Goal: Answer question/provide support

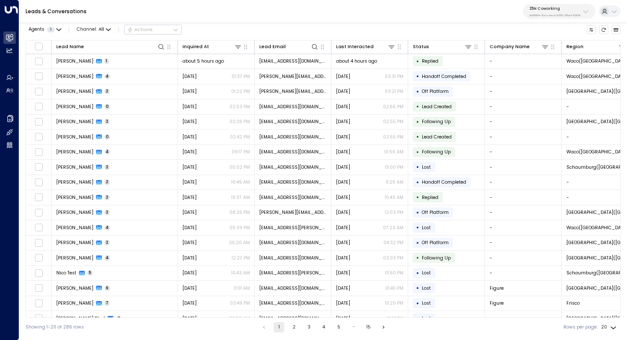
click at [564, 12] on div "25N Coworking 3b9800f4-81ca-4ec0-8758-72fbe4763f36" at bounding box center [554, 11] width 51 height 11
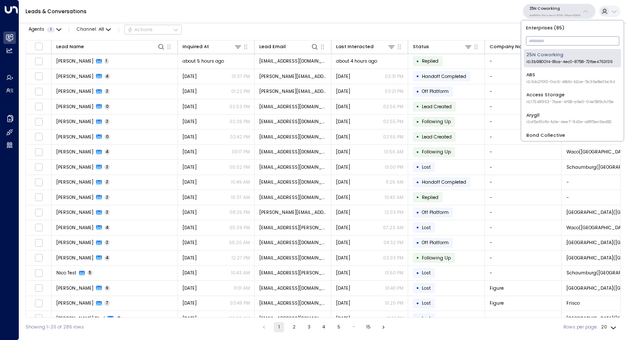
click at [537, 36] on input "text" at bounding box center [572, 41] width 93 height 14
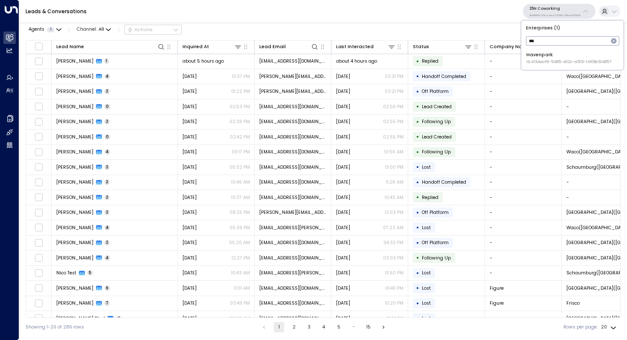
type input "***"
click at [534, 54] on div "Havenpark ID: 413dacf9-5485-402c-a519-14108c614857" at bounding box center [568, 58] width 85 height 13
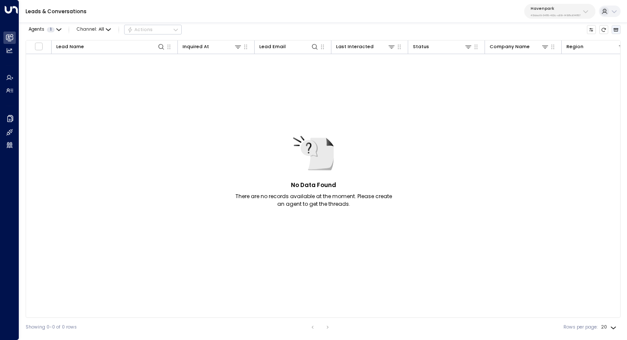
click at [616, 28] on icon "Archived Leads" at bounding box center [615, 29] width 5 height 5
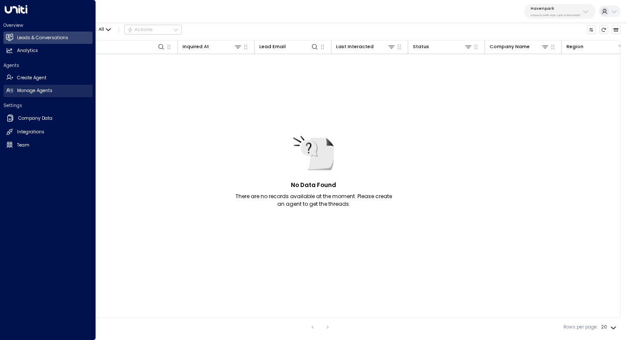
click at [43, 87] on link "Manage Agents Manage Agents" at bounding box center [47, 91] width 89 height 12
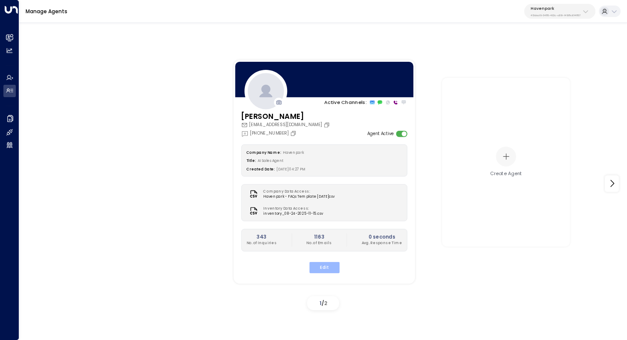
click at [331, 269] on button "Edit" at bounding box center [324, 267] width 30 height 11
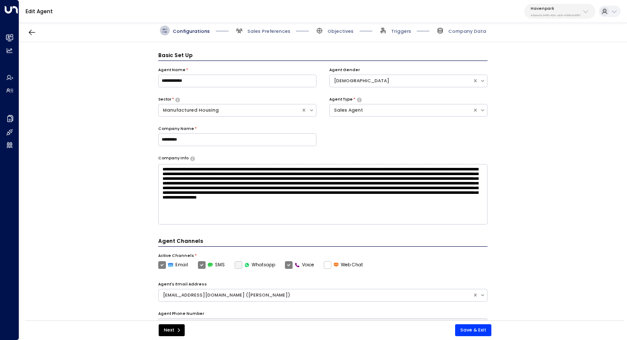
scroll to position [9, 0]
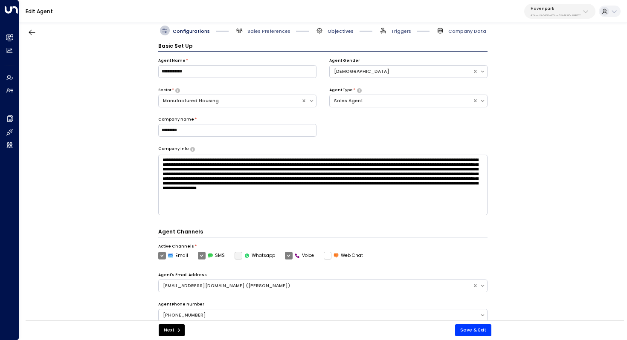
click at [338, 31] on span "Objectives" at bounding box center [340, 31] width 26 height 6
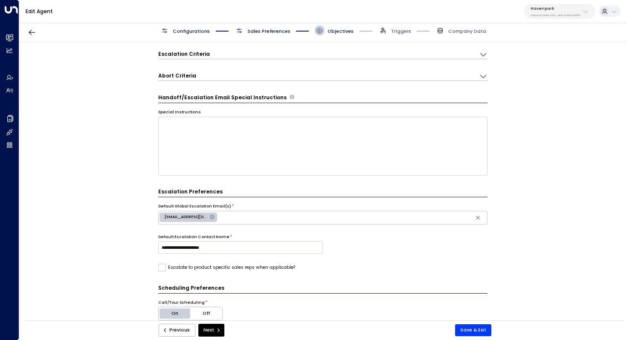
scroll to position [0, 0]
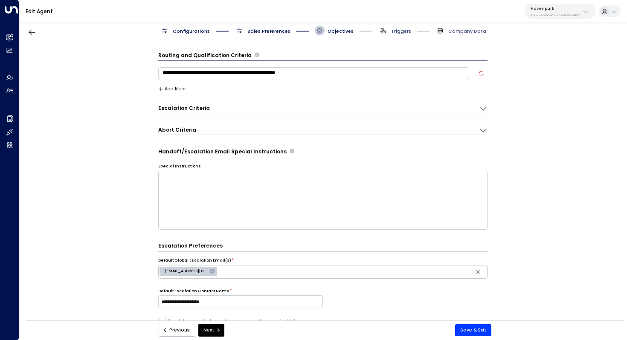
click at [398, 30] on span "Triggers" at bounding box center [401, 31] width 20 height 6
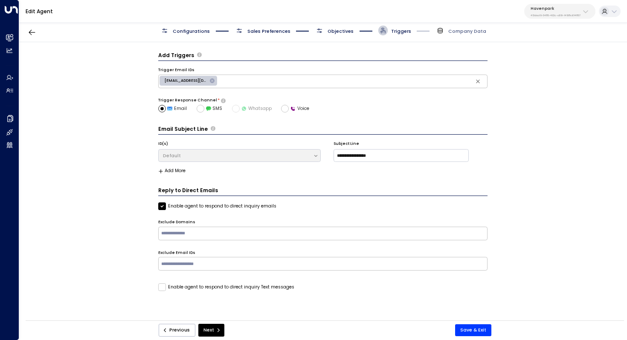
click at [339, 31] on span "Objectives" at bounding box center [340, 31] width 26 height 6
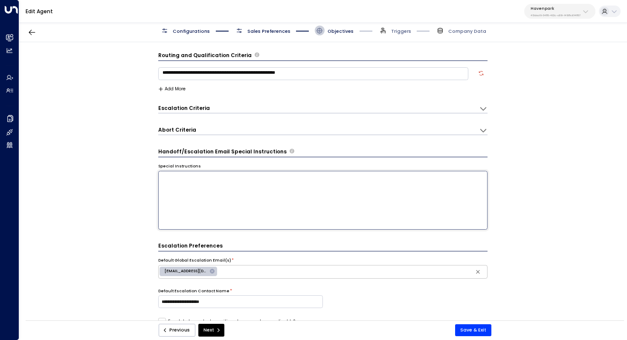
click at [270, 181] on textarea at bounding box center [323, 200] width 330 height 59
click at [97, 167] on div "**********" at bounding box center [322, 183] width 607 height 283
click at [269, 31] on span "Sales Preferences" at bounding box center [268, 31] width 43 height 6
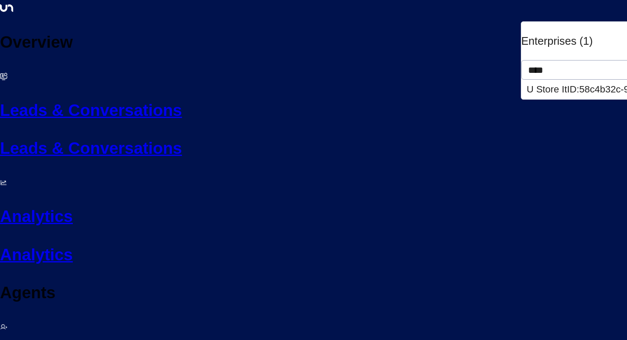
type input "****"
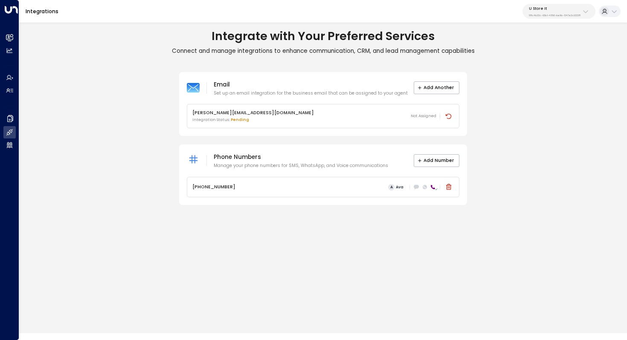
click at [562, 12] on div "U Store It 58c4b32c-92b1-4356-be9b-1247e2c02228" at bounding box center [555, 11] width 52 height 11
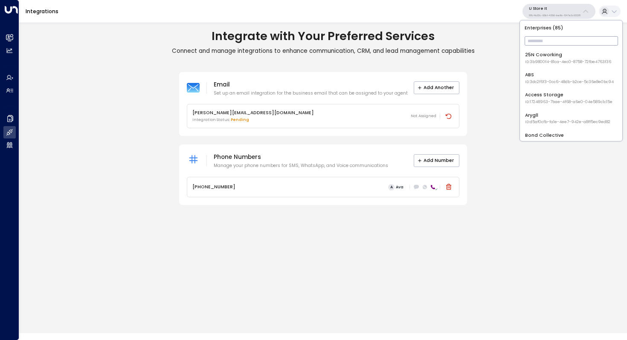
click at [546, 40] on input "text" at bounding box center [570, 41] width 93 height 14
type input "*****"
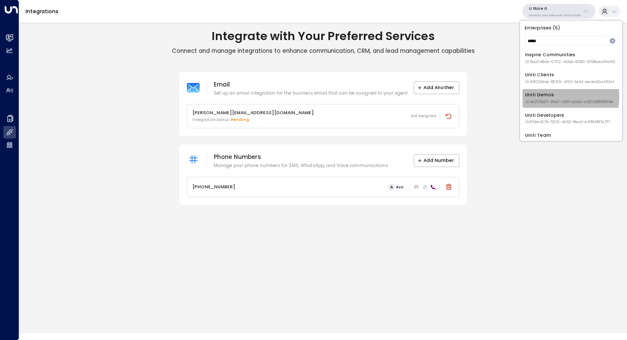
click at [545, 96] on div "Uniti Demos ID: 4c025b01-9fa0-46ff-ab3a-a620b886896e" at bounding box center [569, 98] width 88 height 13
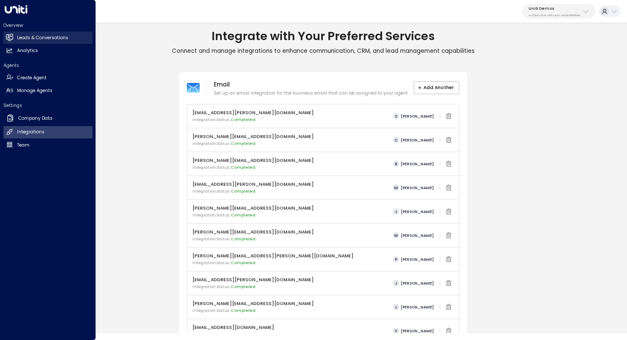
click at [41, 40] on h2 "Leads & Conversations" at bounding box center [42, 38] width 51 height 7
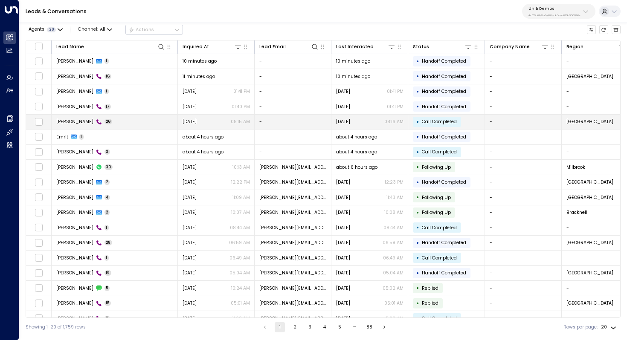
click at [78, 119] on span "[PERSON_NAME]" at bounding box center [74, 122] width 37 height 6
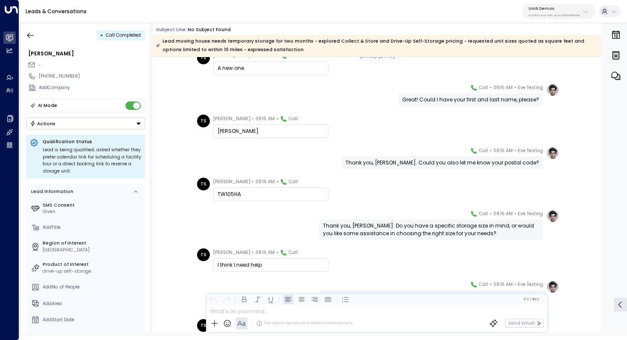
scroll to position [110, 0]
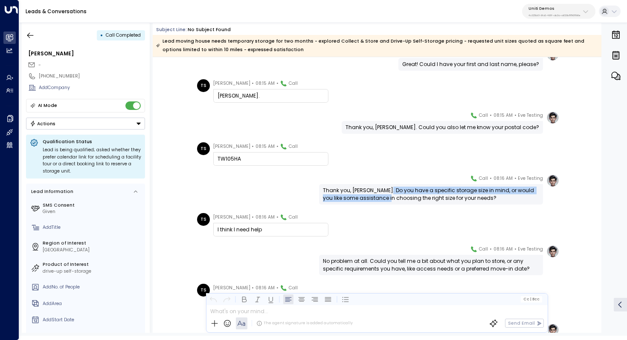
drag, startPoint x: 383, startPoint y: 188, endPoint x: 380, endPoint y: 196, distance: 8.6
click at [380, 196] on div "Thank you, [PERSON_NAME]. Do you have a specific storage size in mind, or would…" at bounding box center [431, 194] width 216 height 15
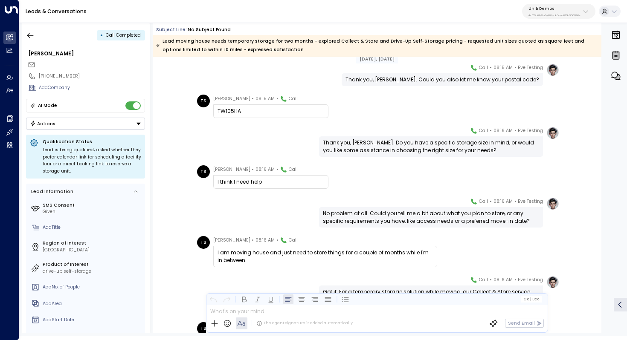
scroll to position [168, 0]
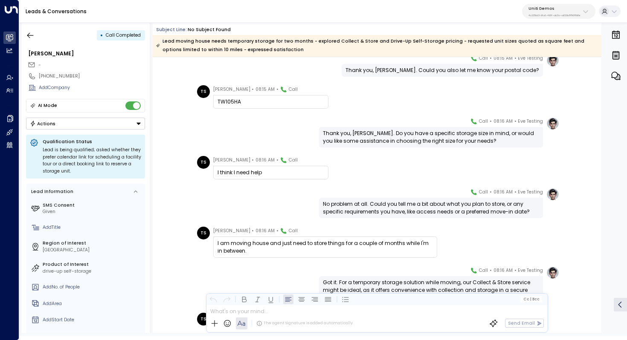
drag, startPoint x: 397, startPoint y: 201, endPoint x: 395, endPoint y: 208, distance: 6.5
click at [395, 208] on div "No problem at all. Could you tell me a bit about what you plan to store, or any…" at bounding box center [431, 207] width 216 height 15
click at [402, 206] on div "No problem at all. Could you tell me a bit about what you plan to store, or any…" at bounding box center [431, 207] width 216 height 15
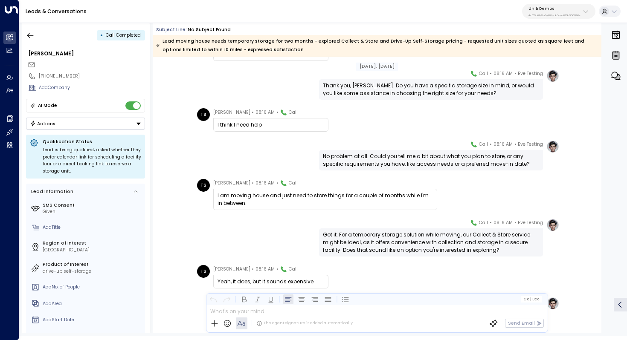
scroll to position [217, 0]
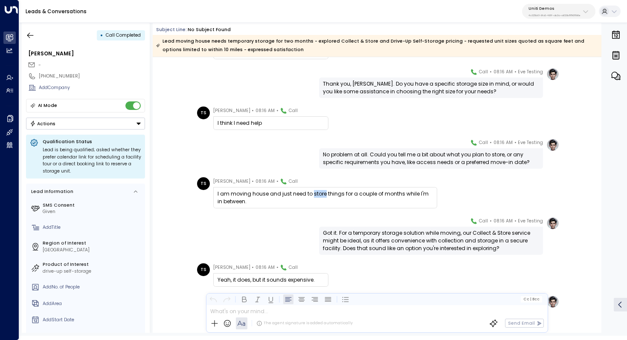
drag, startPoint x: 310, startPoint y: 194, endPoint x: 322, endPoint y: 194, distance: 11.9
click at [322, 194] on div "I am moving house and just need to store things for a couple of months while I'…" at bounding box center [324, 197] width 215 height 15
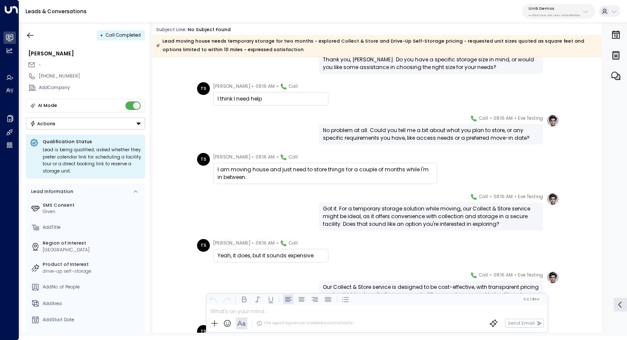
scroll to position [253, 0]
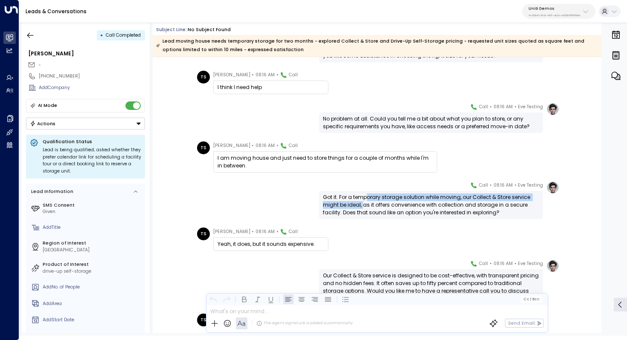
drag, startPoint x: 365, startPoint y: 197, endPoint x: 363, endPoint y: 205, distance: 8.8
click at [363, 205] on div "Got it. For a temporary storage solution while moving, our Collect & Store serv…" at bounding box center [431, 205] width 216 height 23
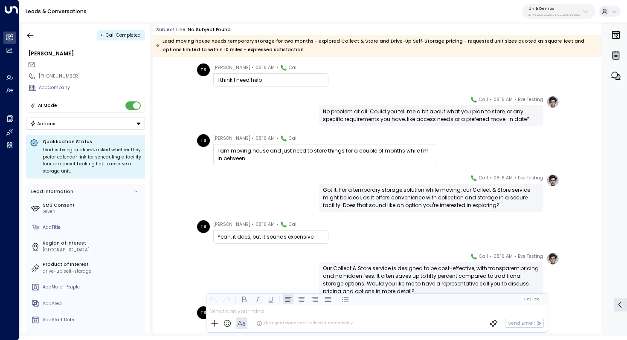
click at [378, 200] on div "Got it. For a temporary storage solution while moving, our Collect & Store serv…" at bounding box center [431, 197] width 216 height 23
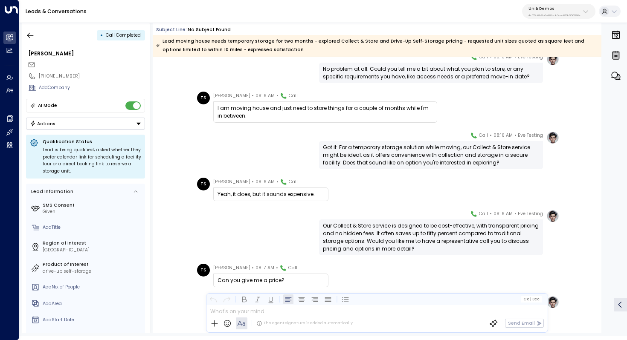
scroll to position [324, 0]
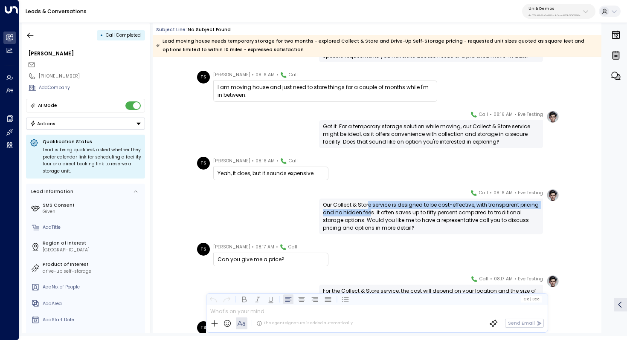
drag, startPoint x: 368, startPoint y: 207, endPoint x: 368, endPoint y: 213, distance: 6.4
click at [368, 213] on div "Our Collect & Store service is designed to be cost-effective, with transparent …" at bounding box center [431, 216] width 216 height 31
click at [385, 211] on div "Our Collect & Store service is designed to be cost-effective, with transparent …" at bounding box center [431, 216] width 216 height 31
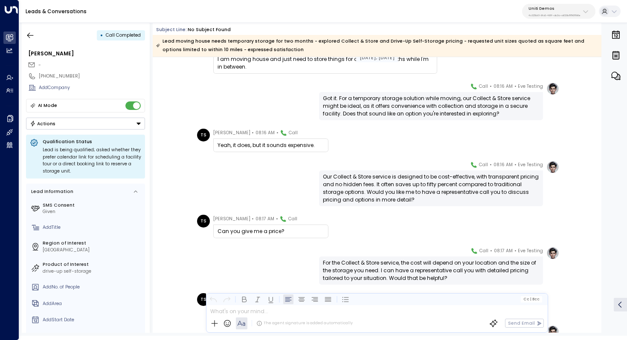
scroll to position [365, 0]
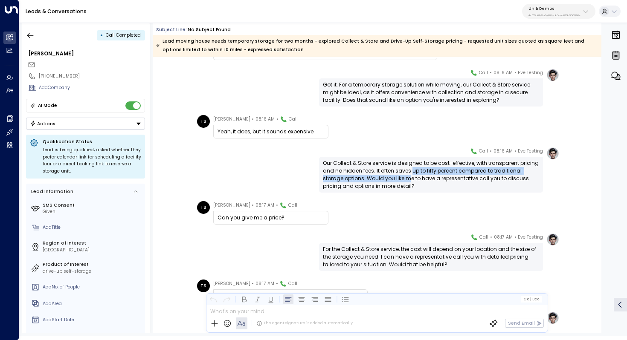
drag, startPoint x: 409, startPoint y: 171, endPoint x: 408, endPoint y: 180, distance: 9.9
click at [408, 180] on div "Our Collect & Store service is designed to be cost-effective, with transparent …" at bounding box center [431, 174] width 216 height 31
drag, startPoint x: 406, startPoint y: 172, endPoint x: 406, endPoint y: 178, distance: 6.0
click at [406, 178] on div "Our Collect & Store service is designed to be cost-effective, with transparent …" at bounding box center [431, 174] width 216 height 31
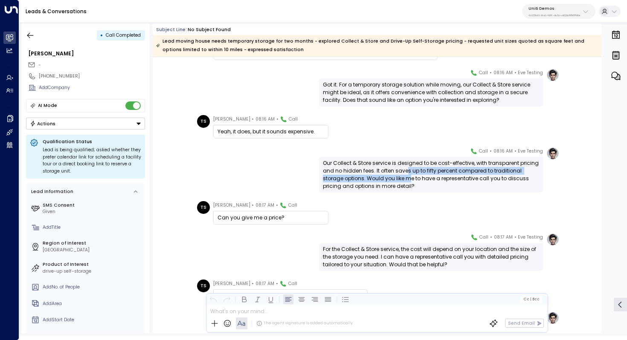
click at [406, 178] on div "Our Collect & Store service is designed to be cost-effective, with transparent …" at bounding box center [431, 174] width 216 height 31
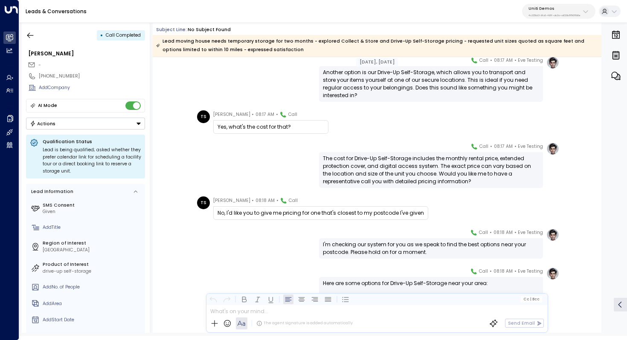
scroll to position [655, 0]
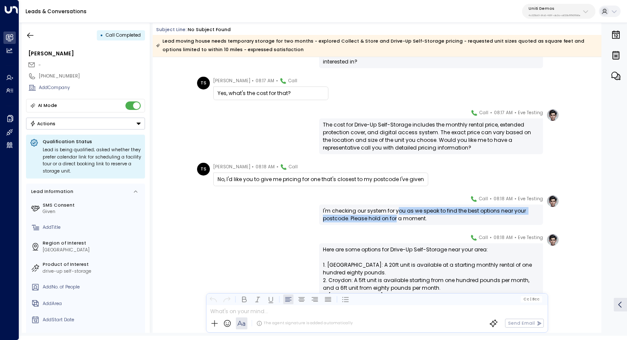
drag, startPoint x: 395, startPoint y: 211, endPoint x: 394, endPoint y: 218, distance: 7.9
click at [394, 218] on div "I'm checking our system for you as we speak to find the best options near your …" at bounding box center [431, 214] width 216 height 15
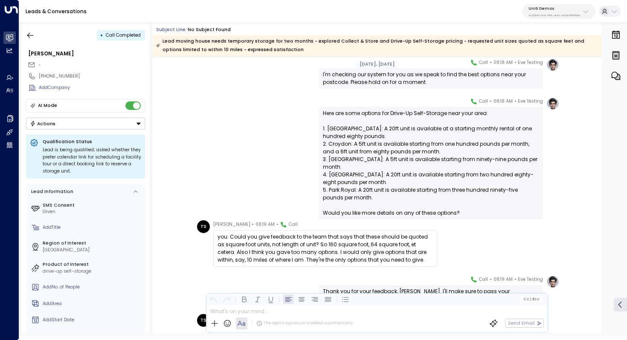
scroll to position [793, 0]
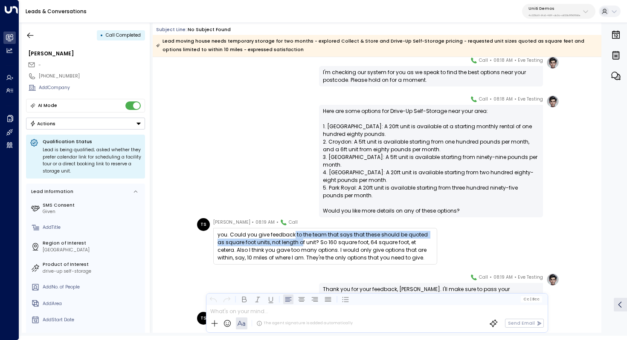
drag, startPoint x: 292, startPoint y: 235, endPoint x: 291, endPoint y: 241, distance: 5.3
click at [291, 241] on div "you. Could you give feedback to the team that says that these should be quoted …" at bounding box center [324, 246] width 215 height 31
drag, startPoint x: 306, startPoint y: 235, endPoint x: 306, endPoint y: 243, distance: 7.7
click at [306, 243] on div "you. Could you give feedback to the team that says that these should be quoted …" at bounding box center [324, 246] width 215 height 31
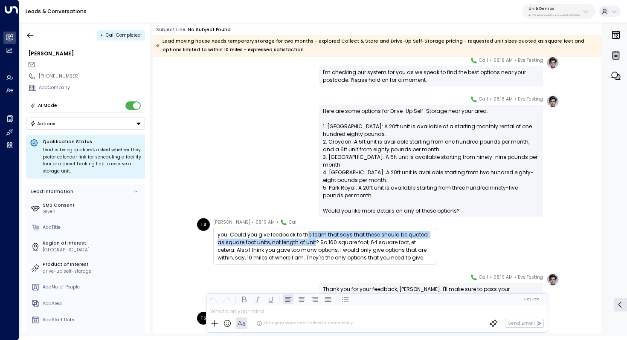
click at [306, 243] on div "you. Could you give feedback to the team that says that these should be quoted …" at bounding box center [324, 246] width 215 height 31
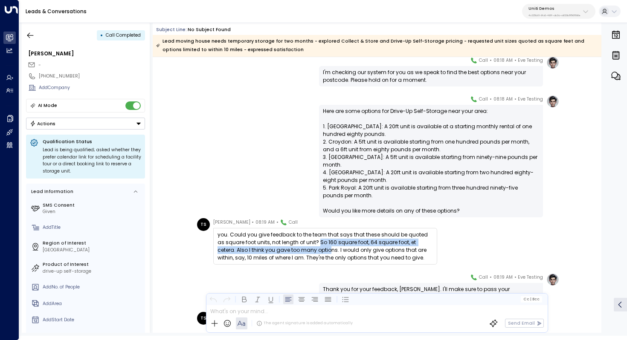
drag, startPoint x: 309, startPoint y: 242, endPoint x: 308, endPoint y: 247, distance: 5.7
click at [308, 247] on div "you. Could you give feedback to the team that says that these should be quoted …" at bounding box center [324, 246] width 215 height 31
click at [313, 247] on div "you. Could you give feedback to the team that says that these should be quoted …" at bounding box center [324, 246] width 215 height 31
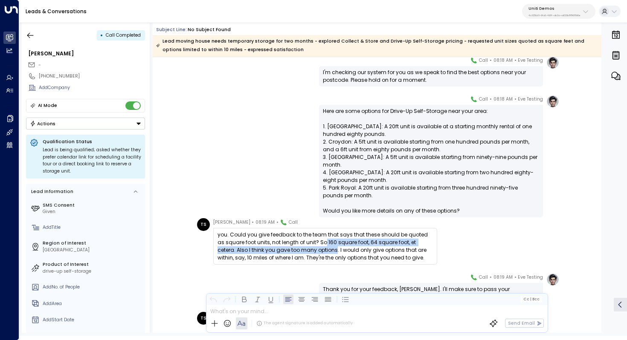
click at [315, 249] on div "you. Could you give feedback to the team that says that these should be quoted …" at bounding box center [324, 246] width 215 height 31
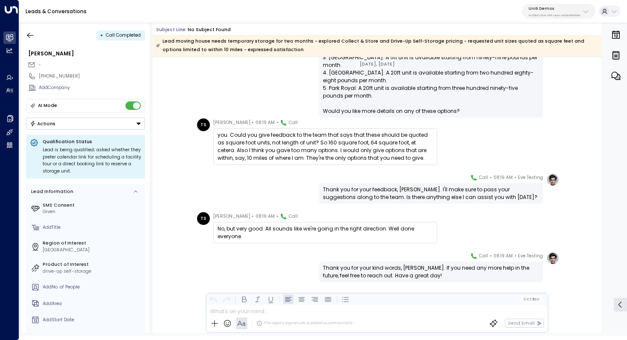
scroll to position [904, 0]
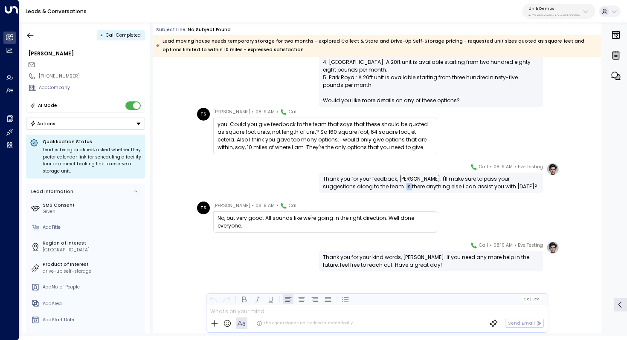
drag, startPoint x: 373, startPoint y: 186, endPoint x: 379, endPoint y: 186, distance: 6.0
click at [379, 186] on div "Thank you for your feedback, [PERSON_NAME]. I'll make sure to pass your suggest…" at bounding box center [431, 182] width 216 height 15
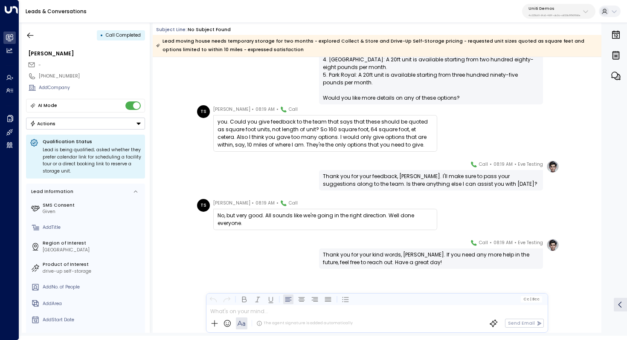
scroll to position [906, 0]
drag, startPoint x: 375, startPoint y: 258, endPoint x: 375, endPoint y: 264, distance: 6.0
click at [375, 264] on div "Thank you for your kind words, [PERSON_NAME]. If you need any more help in the …" at bounding box center [431, 258] width 216 height 15
click at [388, 259] on div "Thank you for your kind words, [PERSON_NAME]. If you need any more help in the …" at bounding box center [431, 258] width 216 height 15
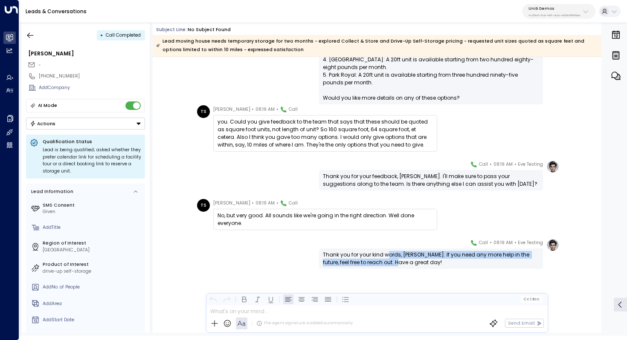
click at [388, 259] on div "Thank you for your kind words, [PERSON_NAME]. If you need any more help in the …" at bounding box center [431, 258] width 216 height 15
click at [29, 31] on icon "button" at bounding box center [30, 35] width 9 height 9
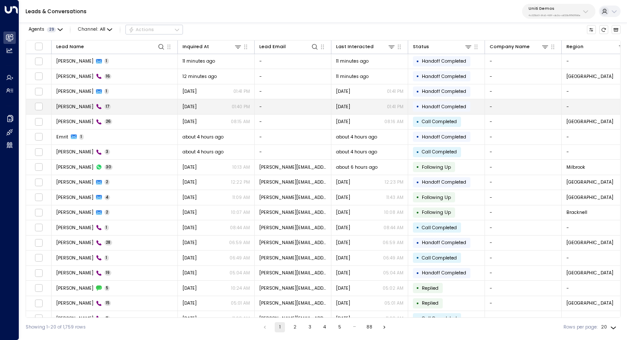
click at [85, 102] on td "[PERSON_NAME] 17" at bounding box center [115, 106] width 126 height 15
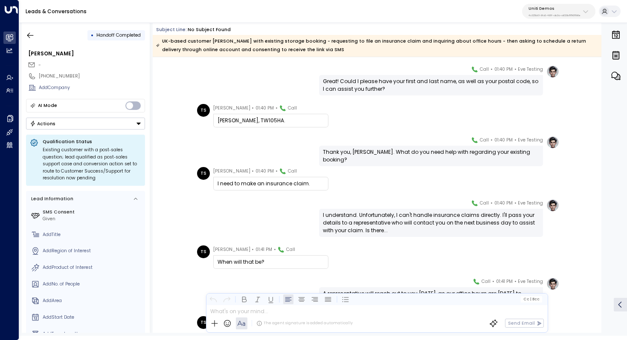
scroll to position [103, 0]
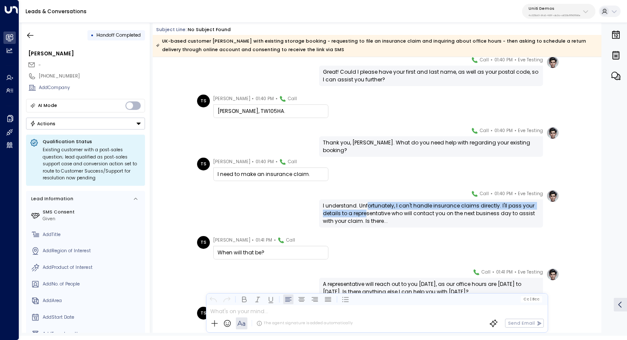
drag, startPoint x: 367, startPoint y: 203, endPoint x: 364, endPoint y: 214, distance: 11.0
click at [364, 214] on div "I understand. Unfortunately, I can't handle insurance claims directly. I'll pas…" at bounding box center [431, 213] width 216 height 23
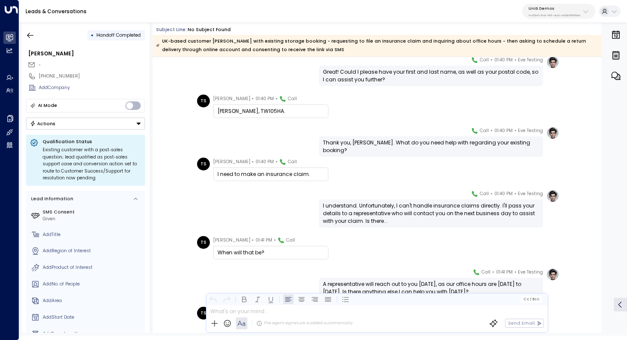
scroll to position [127, 0]
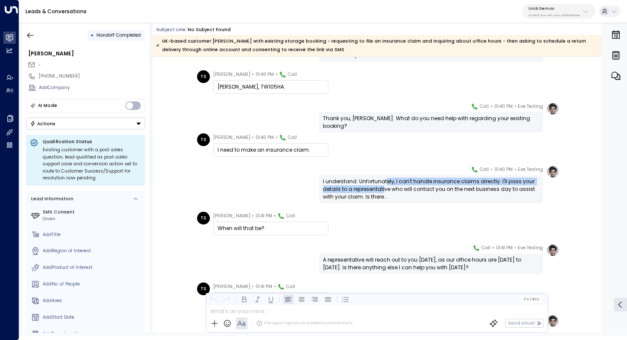
drag, startPoint x: 385, startPoint y: 183, endPoint x: 382, endPoint y: 194, distance: 11.9
click at [383, 194] on div "I understand. Unfortunately, I can't handle insurance claims directly. I'll pas…" at bounding box center [431, 189] width 216 height 23
click at [382, 194] on div "I understand. Unfortunately, I can't handle insurance claims directly. I'll pas…" at bounding box center [431, 189] width 216 height 23
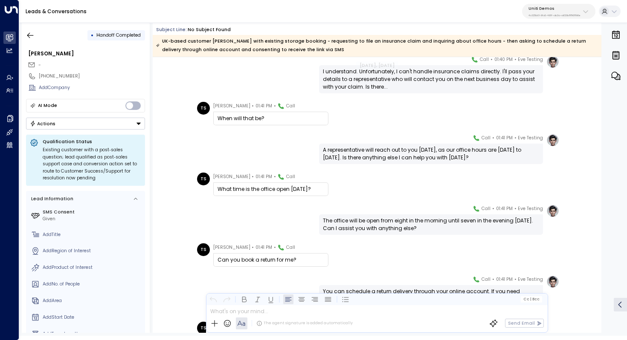
scroll to position [238, 0]
drag, startPoint x: 400, startPoint y: 220, endPoint x: 399, endPoint y: 226, distance: 6.0
click at [399, 226] on div "The office will be open from eight in the morning until seven in the evening [D…" at bounding box center [431, 224] width 216 height 15
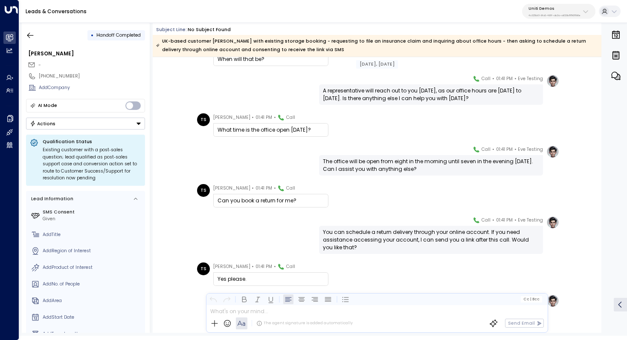
scroll to position [297, 0]
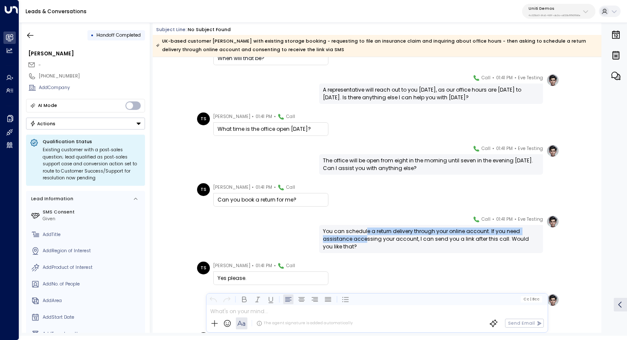
drag, startPoint x: 364, startPoint y: 229, endPoint x: 363, endPoint y: 238, distance: 8.6
click at [363, 238] on div "You can schedule a return delivery through your online account. If you need ass…" at bounding box center [431, 239] width 216 height 23
click at [369, 238] on div "You can schedule a return delivery through your online account. If you need ass…" at bounding box center [431, 239] width 216 height 23
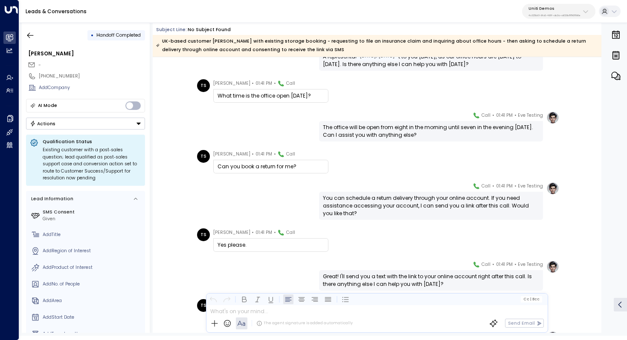
scroll to position [381, 0]
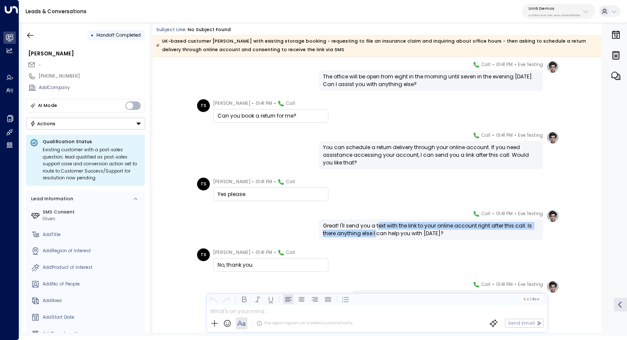
drag, startPoint x: 377, startPoint y: 227, endPoint x: 377, endPoint y: 237, distance: 10.2
click at [377, 237] on div "Great! I'll send you a text with the link to your online account right after th…" at bounding box center [431, 229] width 216 height 15
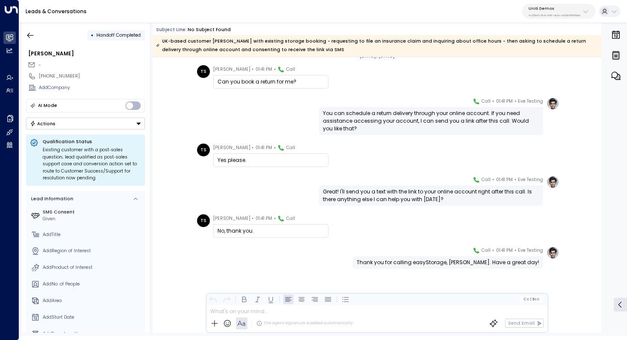
scroll to position [415, 0]
click at [32, 29] on button "button" at bounding box center [30, 35] width 15 height 15
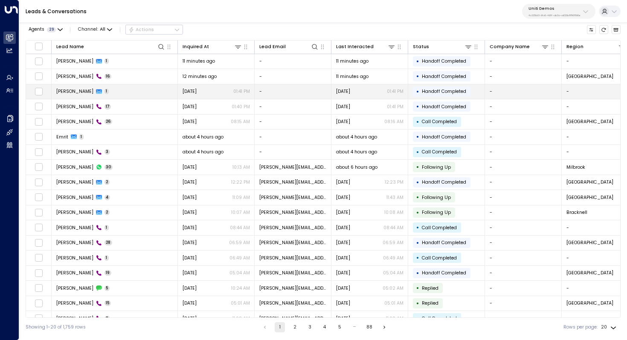
click at [119, 87] on td "[PERSON_NAME] 1" at bounding box center [115, 91] width 126 height 15
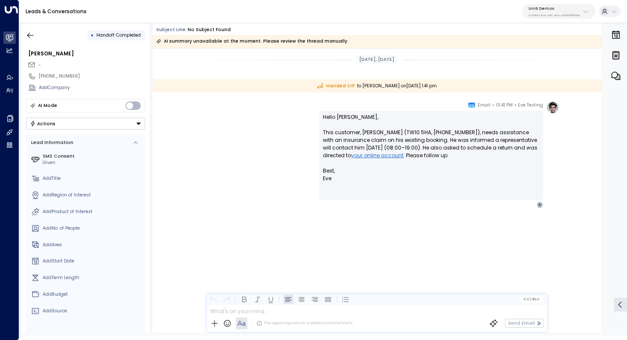
click at [32, 26] on div "• Handoff Completed [PERSON_NAME] - [PHONE_NUMBER] Add Company AI Mode Actions …" at bounding box center [86, 178] width 128 height 310
click at [31, 35] on icon "button" at bounding box center [30, 35] width 9 height 9
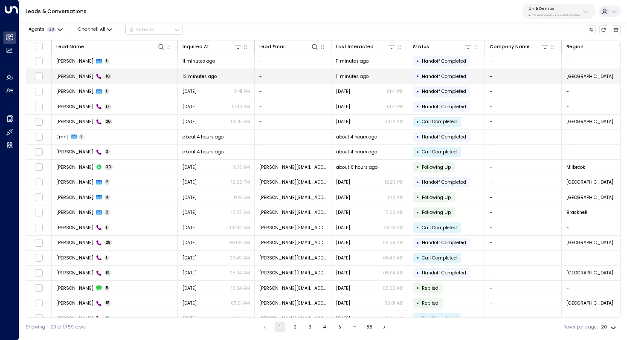
click at [109, 74] on div "[PERSON_NAME] 16" at bounding box center [83, 76] width 55 height 6
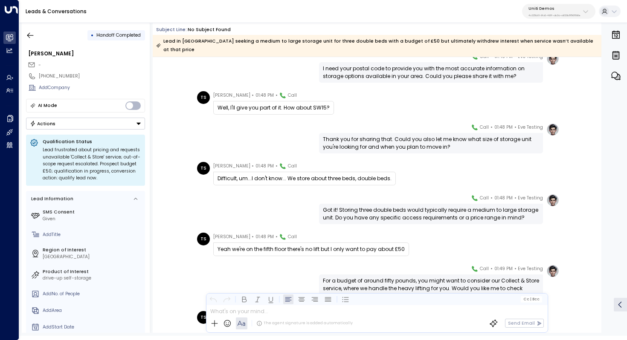
scroll to position [183, 0]
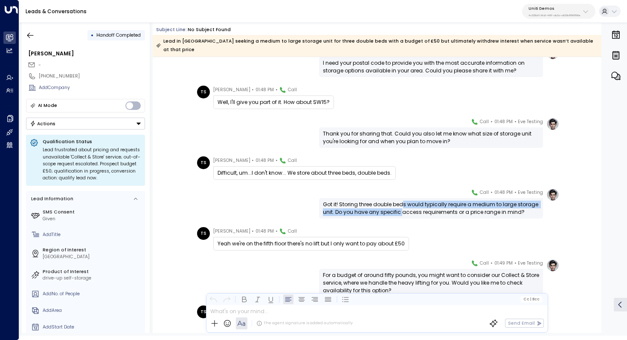
click at [400, 201] on div "Got it! Storing three double beds would typically require a medium to large sto…" at bounding box center [431, 208] width 216 height 15
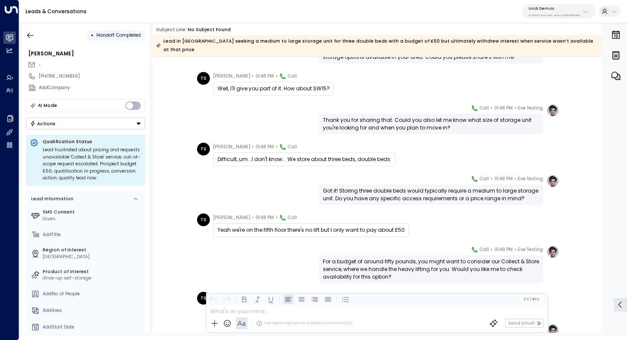
scroll to position [197, 0]
click at [385, 226] on div "Yeah we're on the fifth floor there's no lift but I only want to pay about £50" at bounding box center [310, 230] width 187 height 8
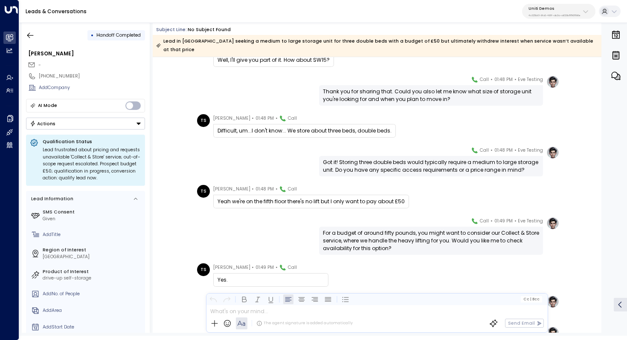
click at [385, 227] on div "For a budget of around fifty pounds, you might want to consider our Collect & S…" at bounding box center [431, 241] width 224 height 28
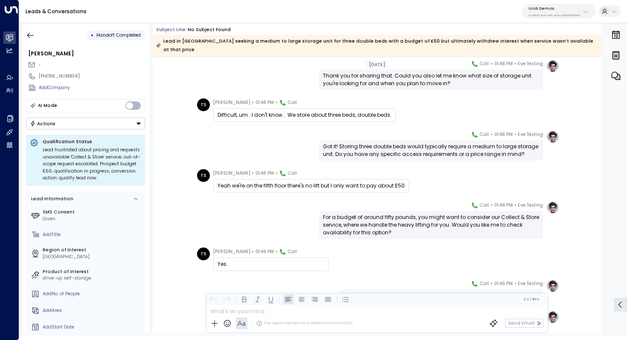
scroll to position [245, 0]
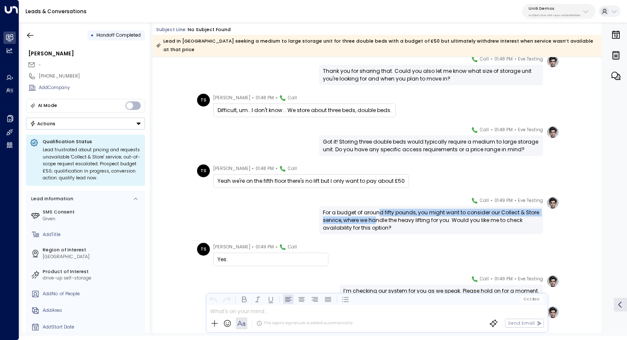
click at [376, 209] on div "For a budget of around fifty pounds, you might want to consider our Collect & S…" at bounding box center [431, 220] width 216 height 23
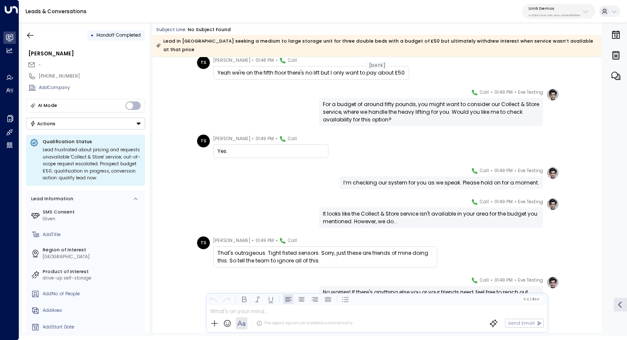
scroll to position [355, 0]
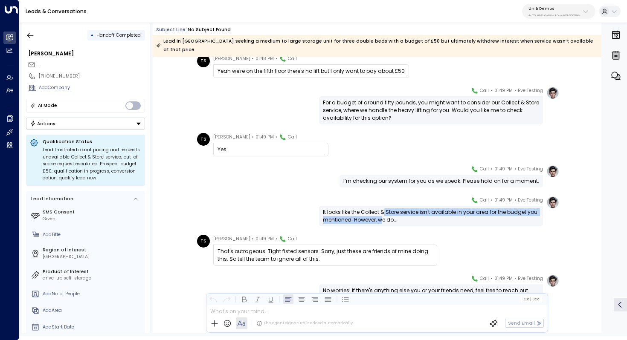
drag, startPoint x: 382, startPoint y: 206, endPoint x: 382, endPoint y: 211, distance: 5.1
click at [382, 211] on div "It looks like the Collect & Store service isn't available in your area for the …" at bounding box center [431, 216] width 216 height 15
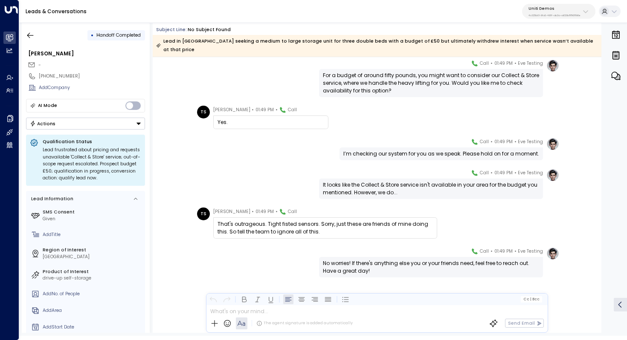
scroll to position [382, 0]
drag, startPoint x: 305, startPoint y: 212, endPoint x: 305, endPoint y: 217, distance: 5.1
click at [305, 220] on div "That's outrageous. Tight fisted sensors. Sorry, just these are friends of mine …" at bounding box center [324, 227] width 215 height 15
drag, startPoint x: 284, startPoint y: 222, endPoint x: 291, endPoint y: 222, distance: 6.4
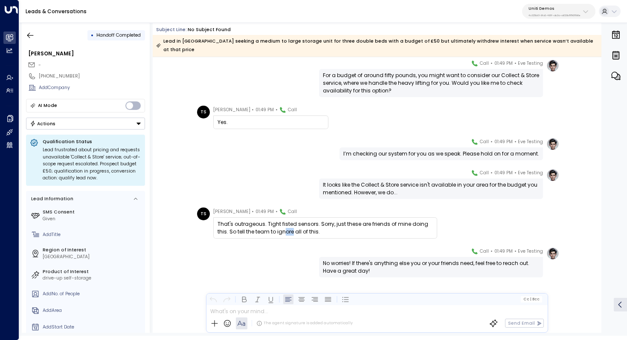
click at [291, 222] on div "That's outrageous. Tight fisted sensors. Sorry, just these are friends of mine …" at bounding box center [324, 227] width 215 height 15
click at [297, 221] on div "That's outrageous. Tight fisted sensors. Sorry, just these are friends of mine …" at bounding box center [324, 227] width 215 height 15
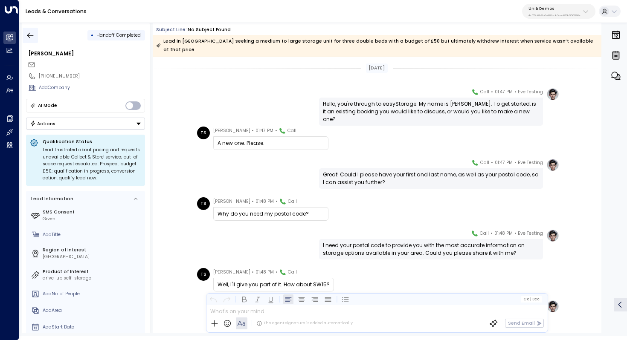
click at [35, 34] on button "button" at bounding box center [30, 35] width 15 height 15
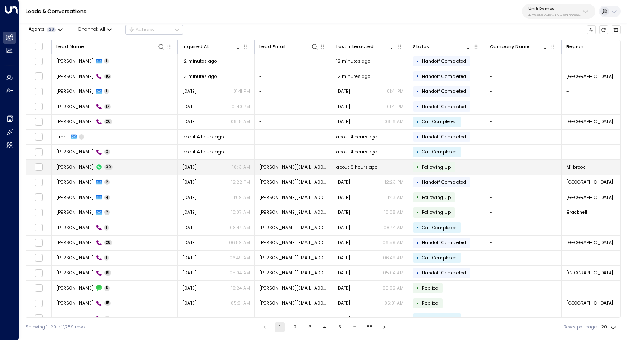
click at [142, 165] on td "[PERSON_NAME] 30" at bounding box center [115, 167] width 126 height 15
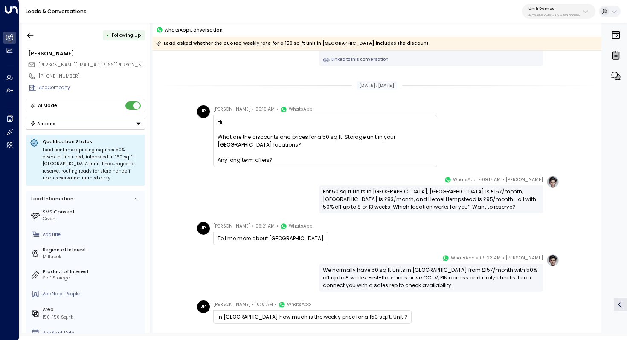
scroll to position [2772, 0]
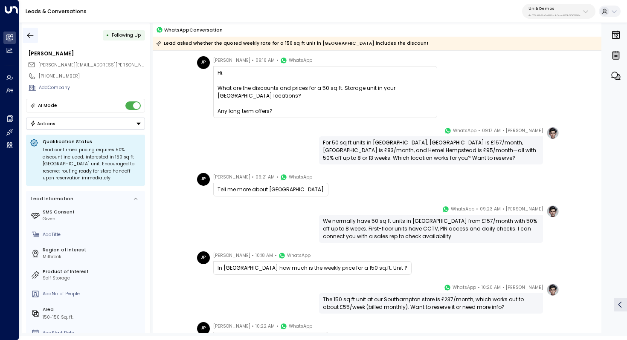
click at [32, 31] on icon "button" at bounding box center [30, 35] width 9 height 9
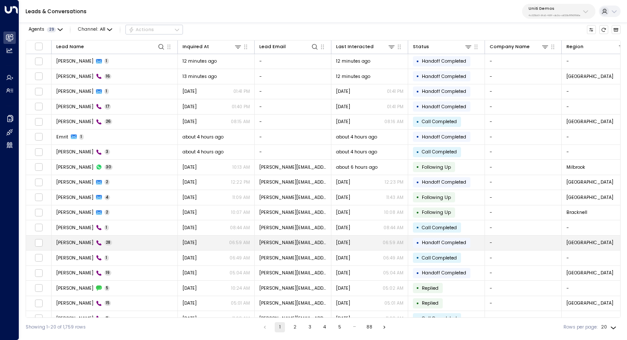
scroll to position [41, 0]
